Goal: Task Accomplishment & Management: Manage account settings

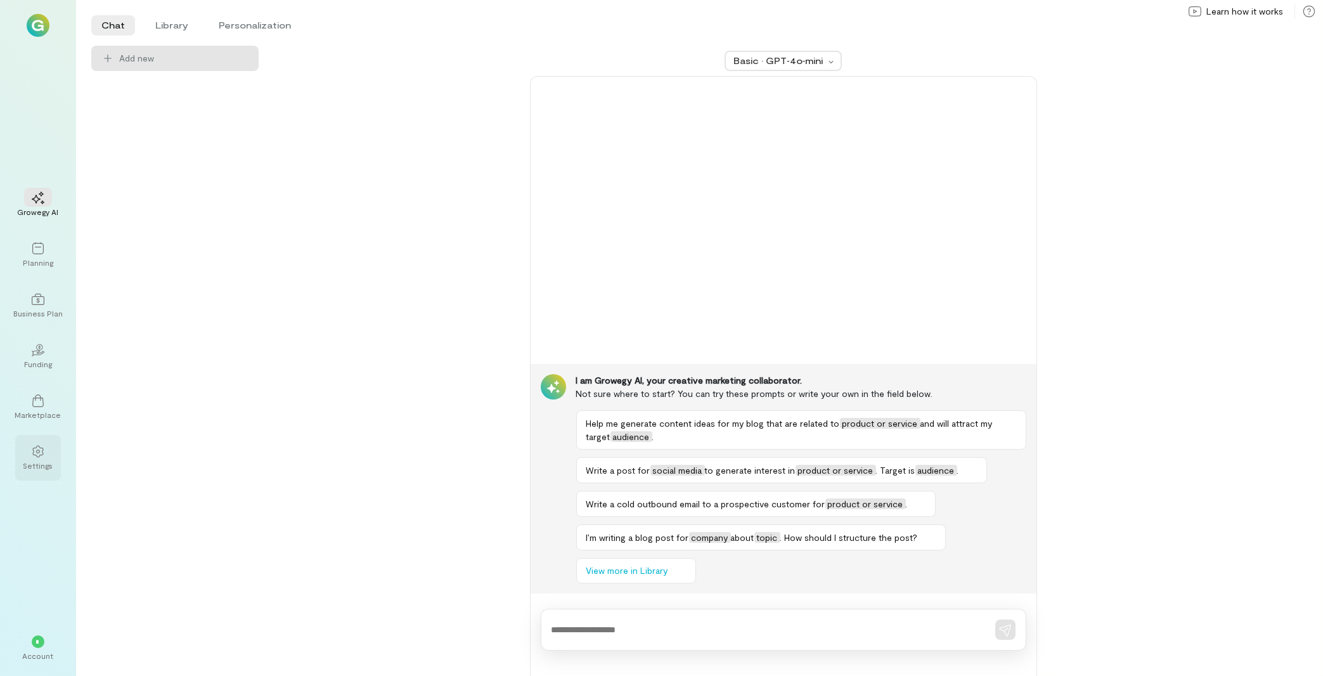
click at [36, 460] on div at bounding box center [38, 450] width 28 height 19
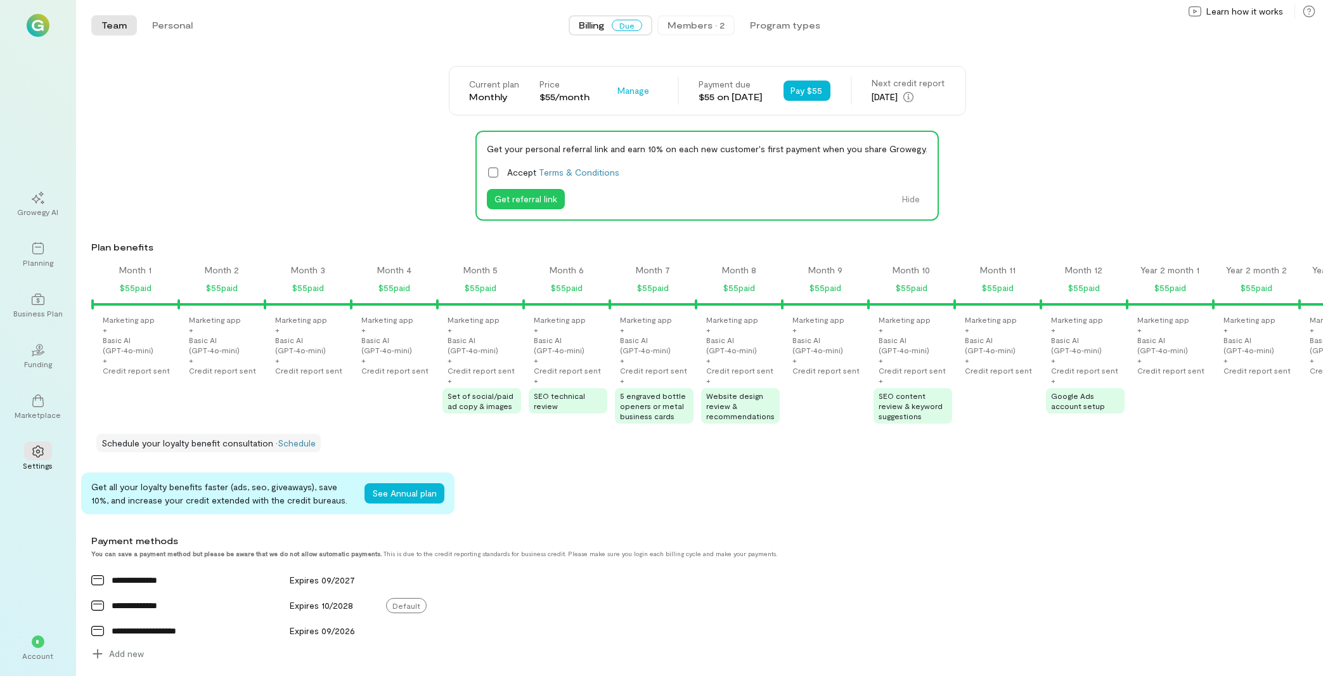
scroll to position [0, 930]
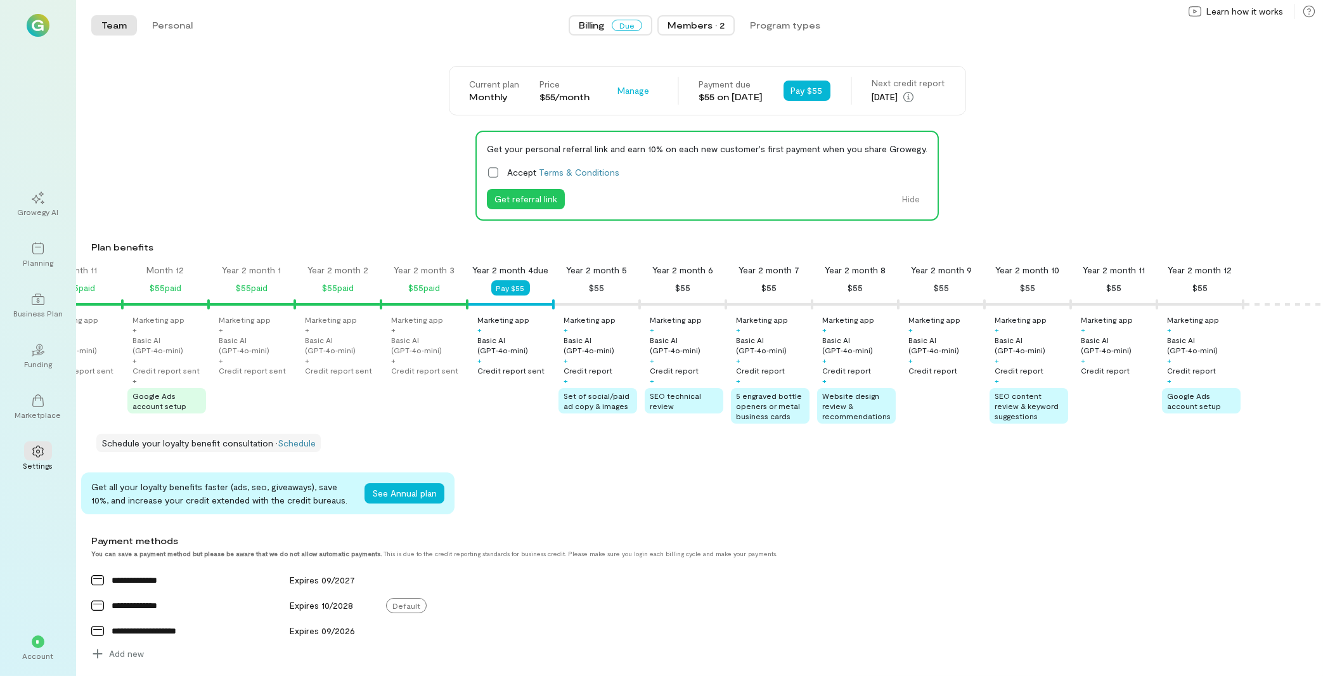
click at [716, 27] on div "Members · 2" at bounding box center [695, 25] width 57 height 13
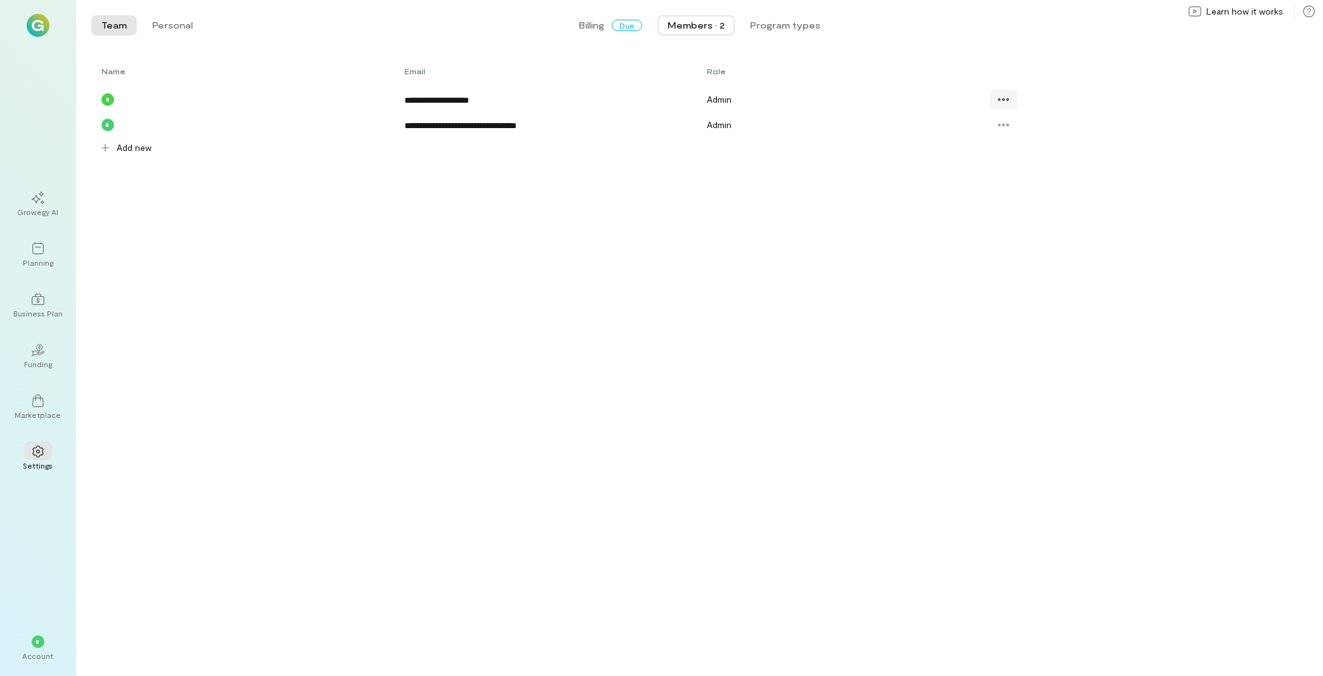
click at [1001, 103] on icon at bounding box center [1003, 99] width 13 height 13
click at [1056, 183] on span "Resend invite" at bounding box center [1045, 177] width 54 height 13
click at [55, 657] on div "* Account" at bounding box center [38, 648] width 46 height 46
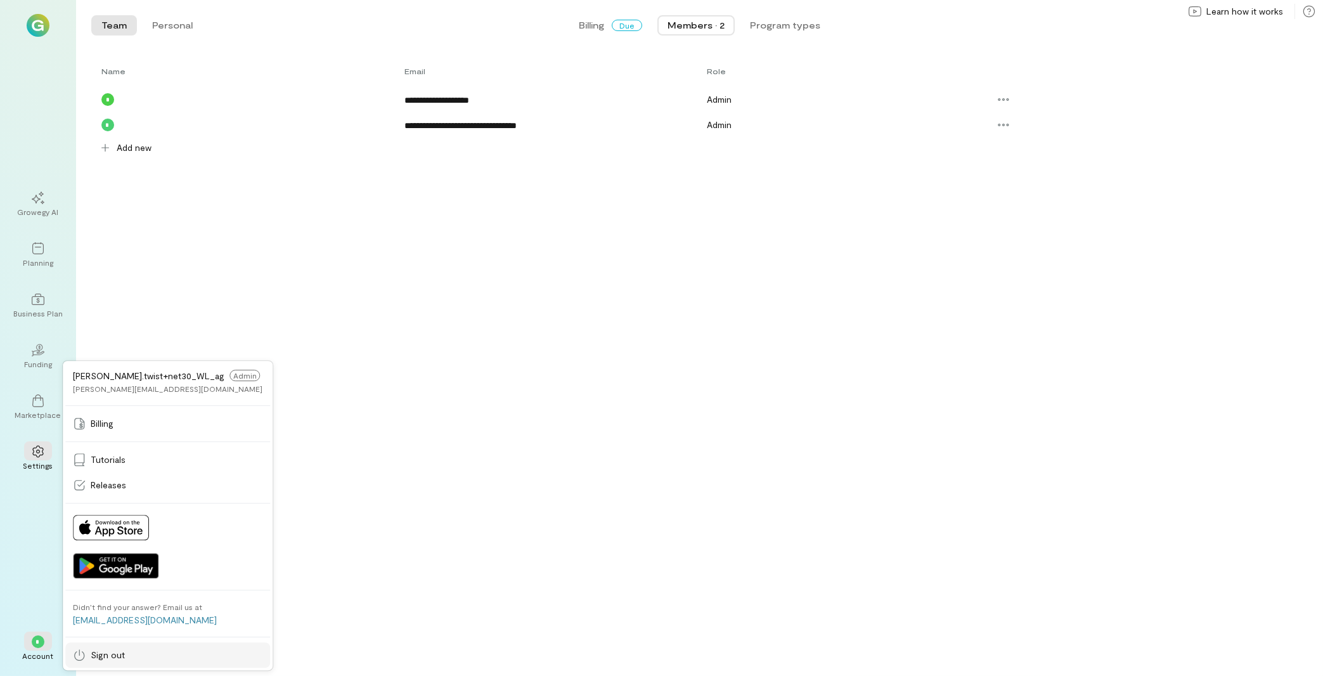
click at [91, 648] on link "Sign out" at bounding box center [167, 654] width 205 height 25
